Goal: Information Seeking & Learning: Learn about a topic

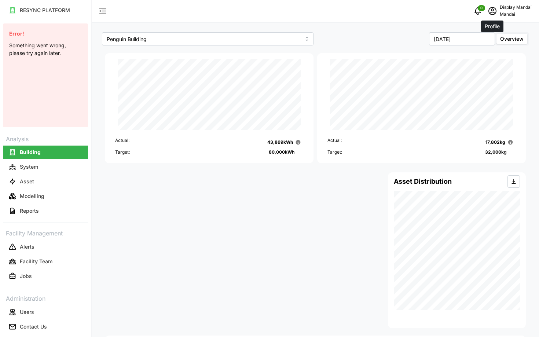
click at [494, 13] on icon "schedule" at bounding box center [492, 11] width 9 height 9
click at [484, 51] on button "Logout" at bounding box center [501, 55] width 70 height 13
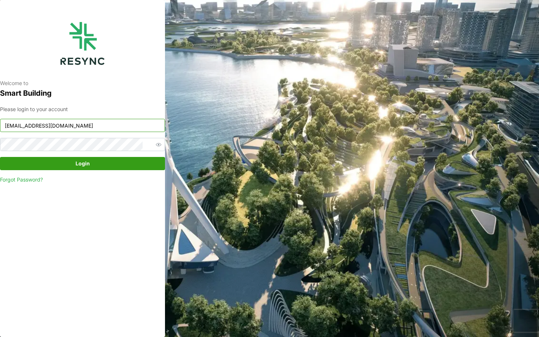
click at [131, 125] on input "[EMAIL_ADDRESS][DOMAIN_NAME]" at bounding box center [82, 125] width 165 height 13
type input "[EMAIL_ADDRESS][DOMAIN_NAME]"
click at [122, 158] on span "Login" at bounding box center [82, 163] width 151 height 12
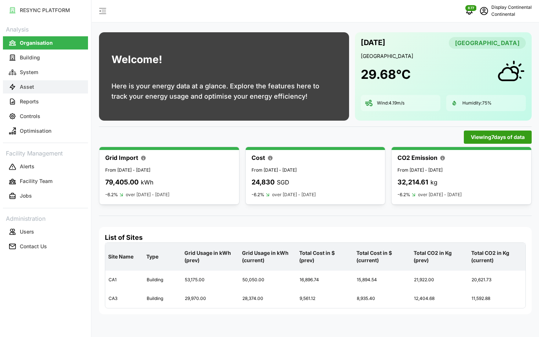
click at [29, 90] on p "Asset" at bounding box center [27, 86] width 14 height 7
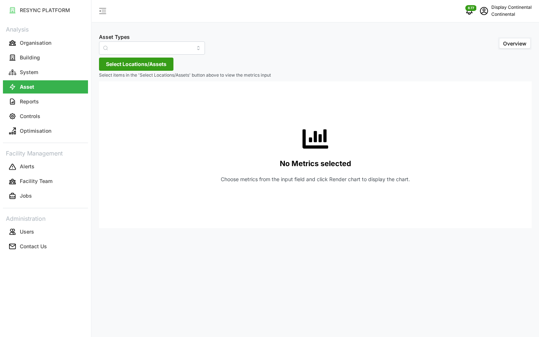
type input "Air Handling Unit"
click at [39, 78] on button "System" at bounding box center [45, 72] width 85 height 13
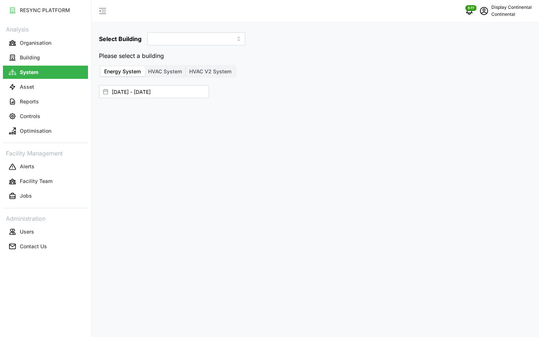
type input "CA1"
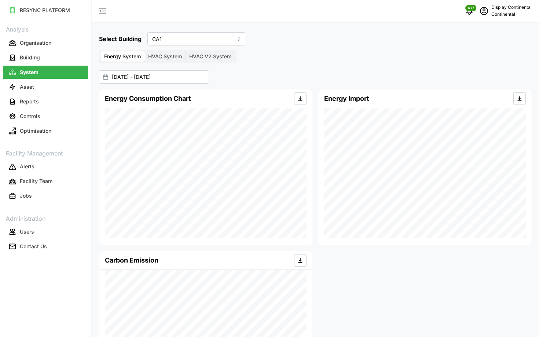
click at [177, 59] on span "HVAC System" at bounding box center [165, 56] width 34 height 6
click at [145, 51] on input "HVAC System" at bounding box center [145, 51] width 0 height 0
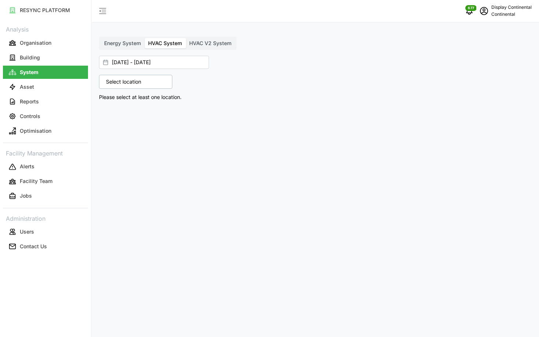
click at [147, 81] on div "Select location" at bounding box center [135, 82] width 73 height 14
click at [115, 83] on p "Select location" at bounding box center [123, 81] width 43 height 7
click at [110, 114] on icon at bounding box center [109, 114] width 6 height 6
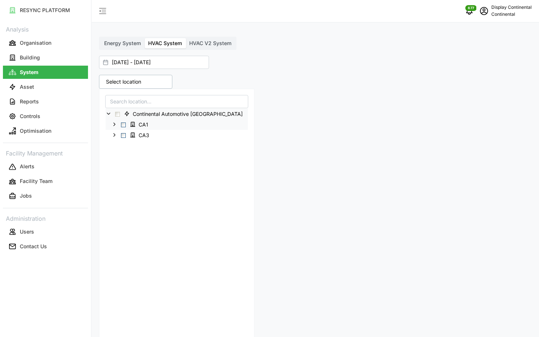
click at [122, 124] on span "Select CA1" at bounding box center [123, 125] width 5 height 5
click at [373, 129] on div "30 locations selected Continental Automotive [GEOGRAPHIC_DATA] [GEOGRAPHIC_DATA…" at bounding box center [315, 273] width 439 height 403
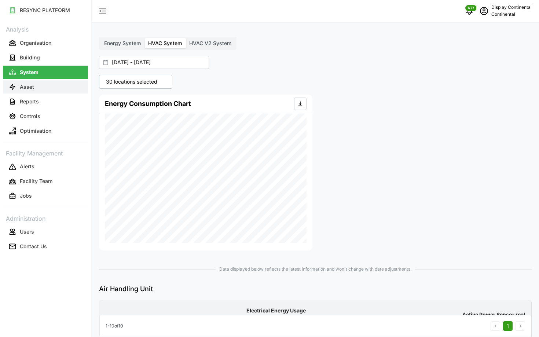
click at [30, 89] on p "Asset" at bounding box center [27, 86] width 14 height 7
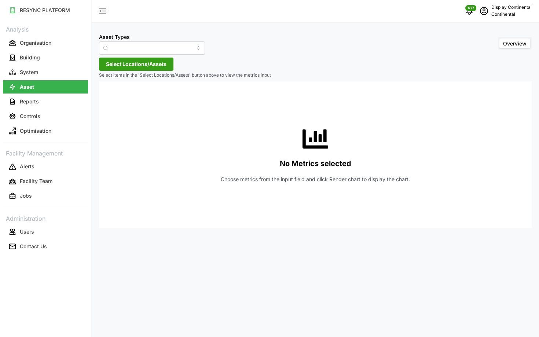
type input "Air Handling Unit"
click at [28, 132] on p "Optimisation" at bounding box center [36, 130] width 32 height 7
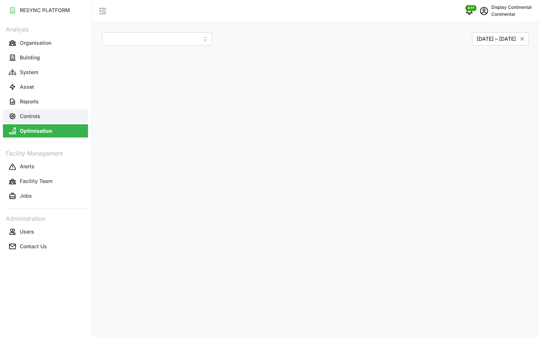
type input "CA1"
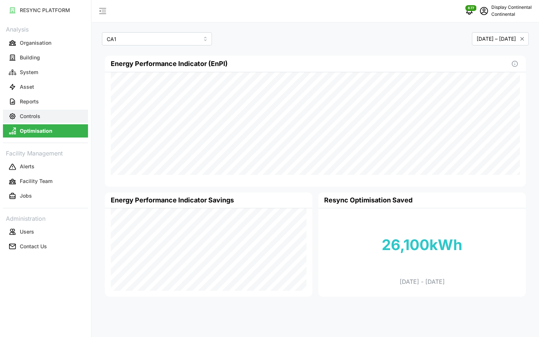
click at [34, 116] on p "Controls" at bounding box center [30, 116] width 21 height 7
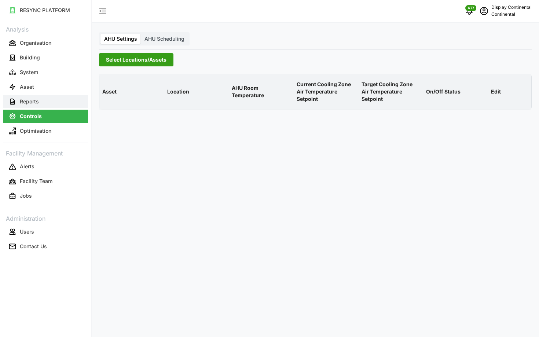
click at [43, 99] on button "Reports" at bounding box center [45, 101] width 85 height 13
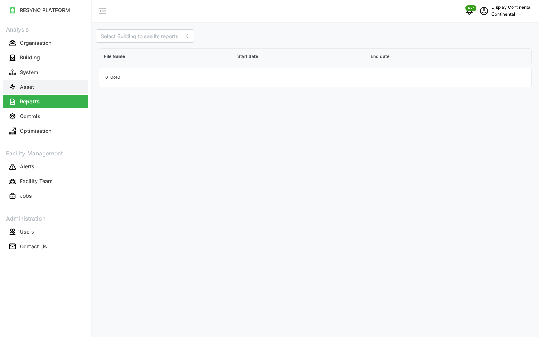
click at [44, 92] on button "Asset" at bounding box center [45, 86] width 85 height 13
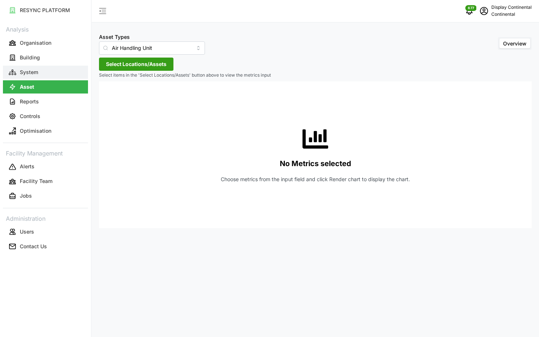
click at [47, 76] on button "System" at bounding box center [45, 72] width 85 height 13
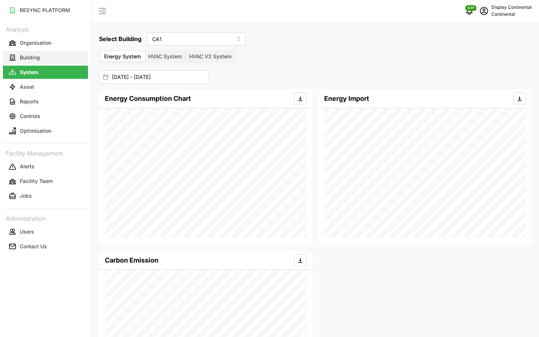
click at [52, 62] on button "Building" at bounding box center [45, 57] width 85 height 13
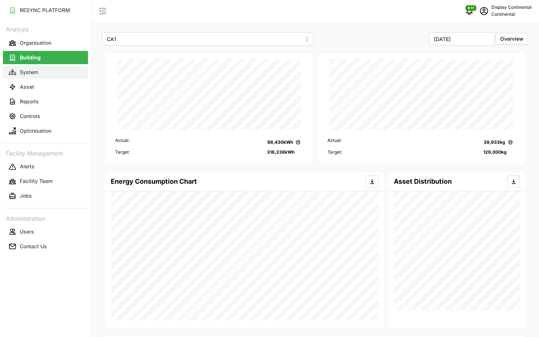
click at [48, 72] on button "System" at bounding box center [45, 72] width 85 height 13
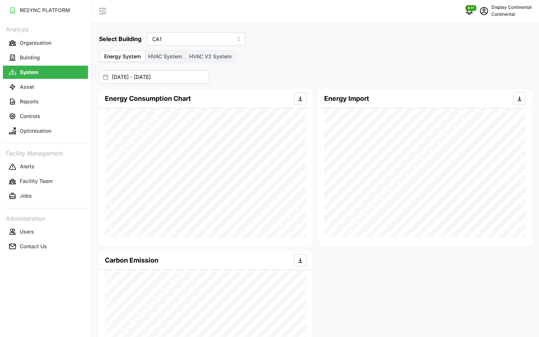
click at [162, 56] on span "HVAC System" at bounding box center [165, 56] width 34 height 6
click at [145, 51] on input "HVAC System" at bounding box center [145, 51] width 0 height 0
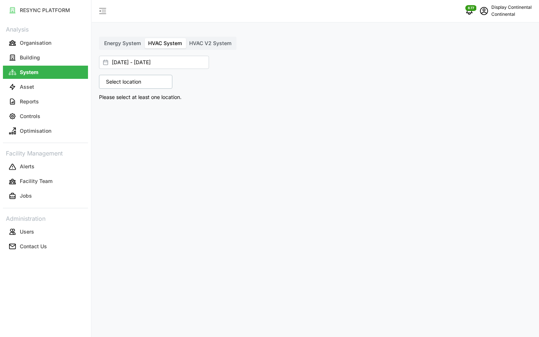
click at [151, 82] on div "Select location" at bounding box center [135, 82] width 73 height 14
click at [108, 113] on icon at bounding box center [109, 114] width 6 height 6
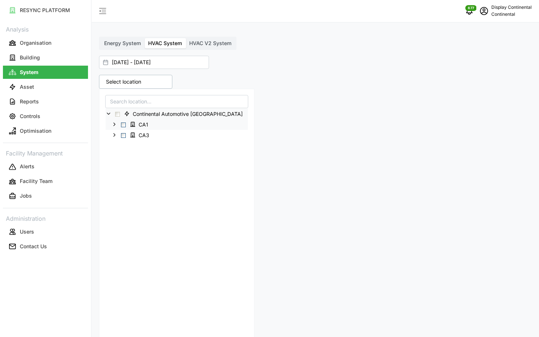
click at [125, 126] on span "Select CA1" at bounding box center [123, 125] width 5 height 5
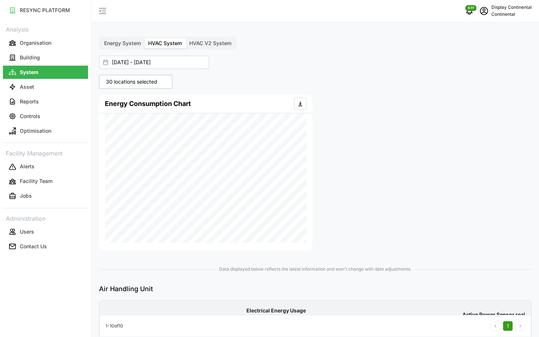
click at [192, 46] on label "HVAC V2 System" at bounding box center [211, 43] width 50 height 10
click at [186, 38] on input "HVAC V2 System" at bounding box center [186, 38] width 0 height 0
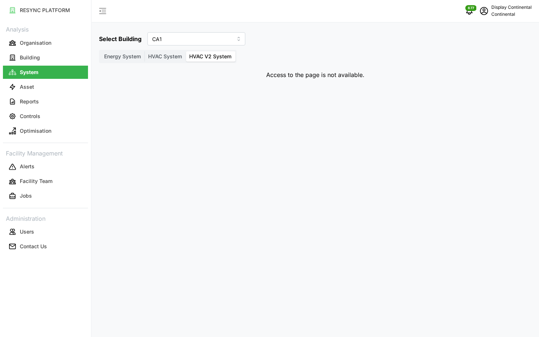
click at [161, 55] on span "HVAC System" at bounding box center [165, 56] width 34 height 6
click at [145, 51] on input "HVAC System" at bounding box center [145, 51] width 0 height 0
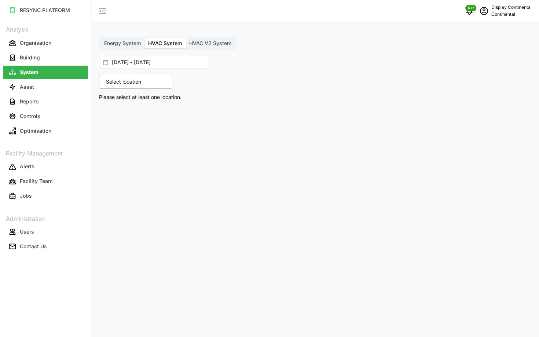
click at [119, 79] on p "Select location" at bounding box center [123, 81] width 43 height 7
click at [111, 118] on div "Continental Automotive [GEOGRAPHIC_DATA]" at bounding box center [177, 114] width 142 height 11
click at [108, 114] on icon at bounding box center [109, 114] width 6 height 6
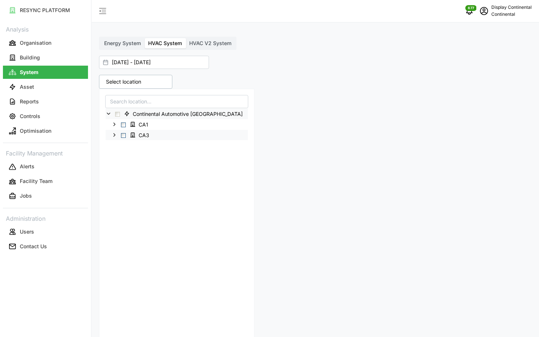
click at [123, 135] on span "Select CA3" at bounding box center [123, 135] width 5 height 5
click at [346, 121] on div "Data displayed below reflects the latest information and won't change with date…" at bounding box center [315, 266] width 433 height 320
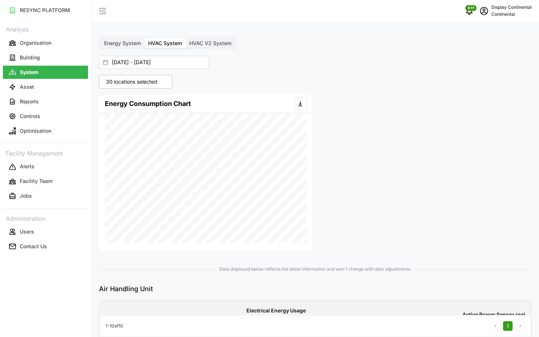
click at [141, 79] on p "30 locations selected" at bounding box center [131, 81] width 59 height 7
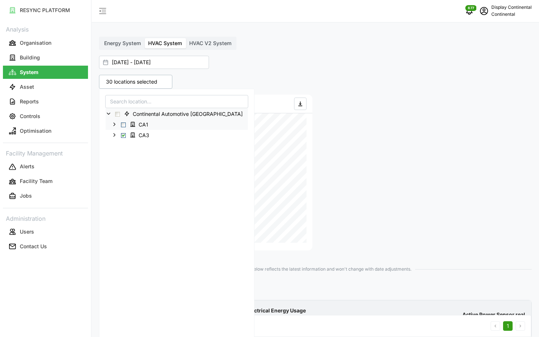
click at [123, 125] on span "Select CA1" at bounding box center [123, 125] width 5 height 5
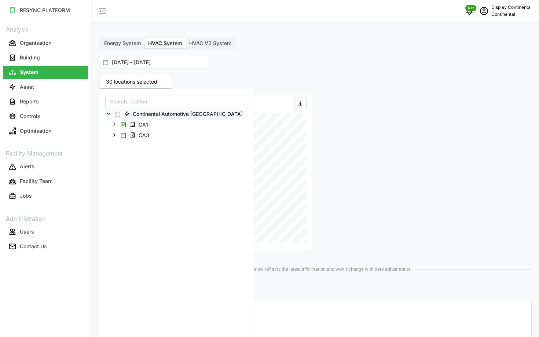
click at [454, 221] on div "30 locations selected Continental Automotive [GEOGRAPHIC_DATA] [GEOGRAPHIC_DATA…" at bounding box center [315, 328] width 439 height 513
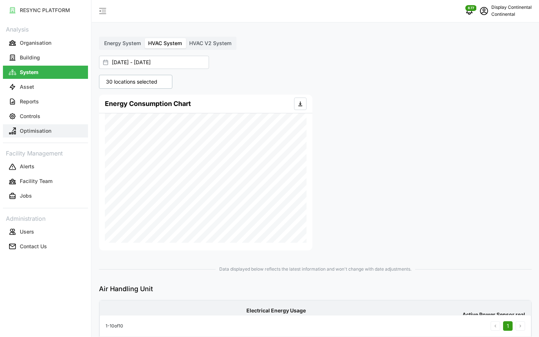
click at [22, 134] on p "Optimisation" at bounding box center [36, 130] width 32 height 7
